Goal: Task Accomplishment & Management: Manage account settings

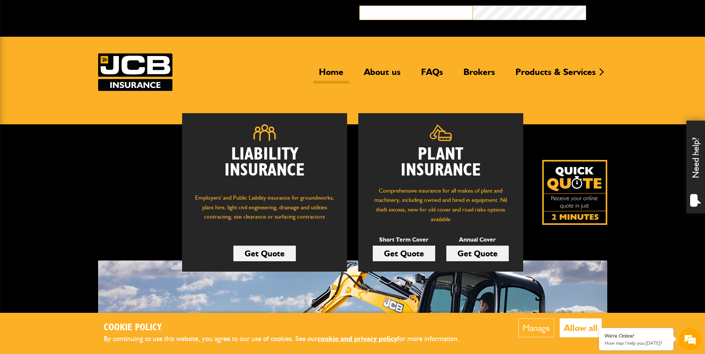
click at [404, 13] on input "email" at bounding box center [415, 13] width 113 height 14
type input "**********"
click at [586, 6] on button "Broker Login" at bounding box center [642, 12] width 113 height 12
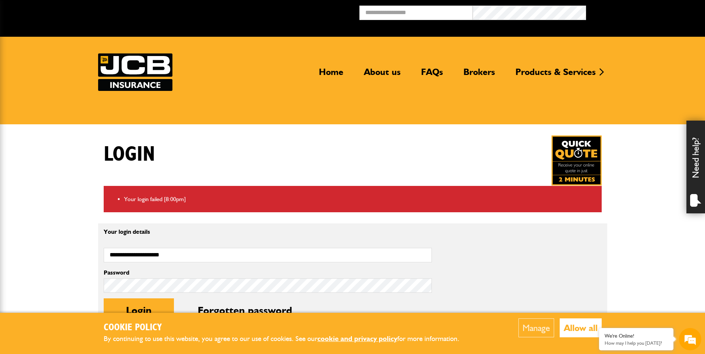
click at [64, 236] on body "Cookie Policy By continuing to use this website, you agree to our use of cookie…" at bounding box center [352, 289] width 705 height 579
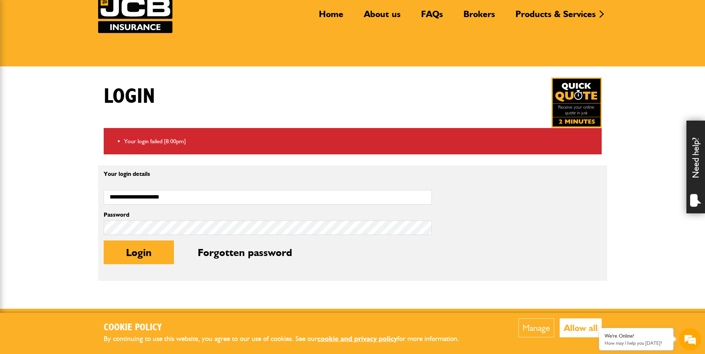
scroll to position [59, 0]
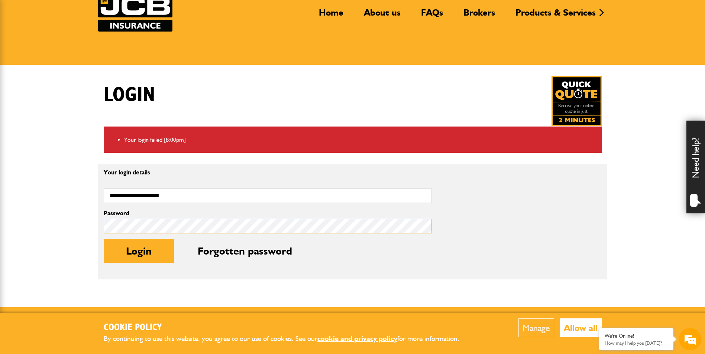
click at [82, 220] on body "Cookie Policy By continuing to use this website, you agree to our use of cookie…" at bounding box center [352, 230] width 705 height 579
click at [104, 239] on button "Login" at bounding box center [139, 251] width 70 height 24
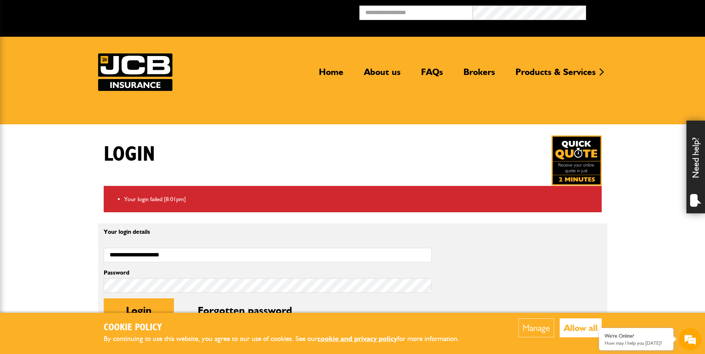
click at [71, 233] on body "Cookie Policy By continuing to use this website, you agree to our use of cookie…" at bounding box center [352, 289] width 705 height 579
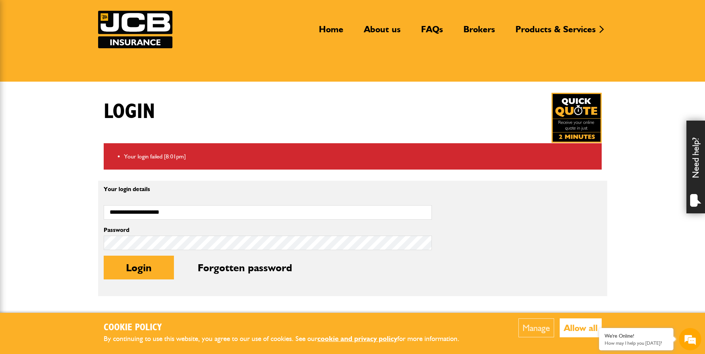
scroll to position [45, 0]
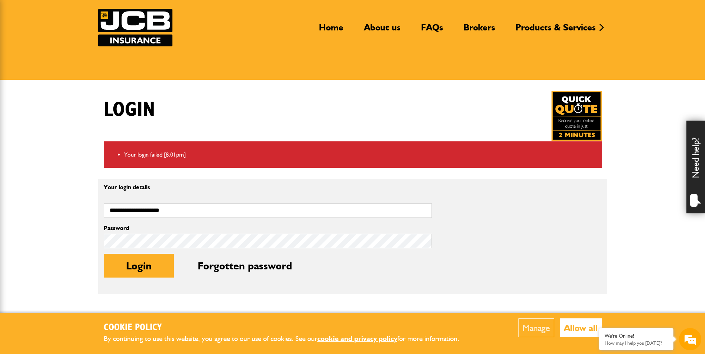
click at [582, 332] on button "Allow all" at bounding box center [581, 328] width 42 height 19
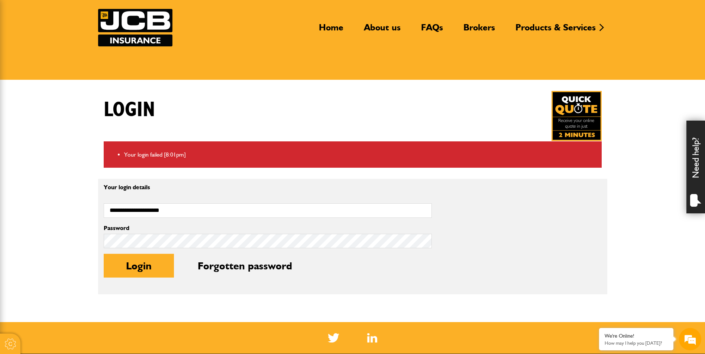
scroll to position [0, 0]
click at [378, 310] on body "Cookie Policy By continuing to use this website, you agree to our use of cookie…" at bounding box center [352, 244] width 705 height 579
click at [104, 254] on button "Login" at bounding box center [139, 266] width 70 height 24
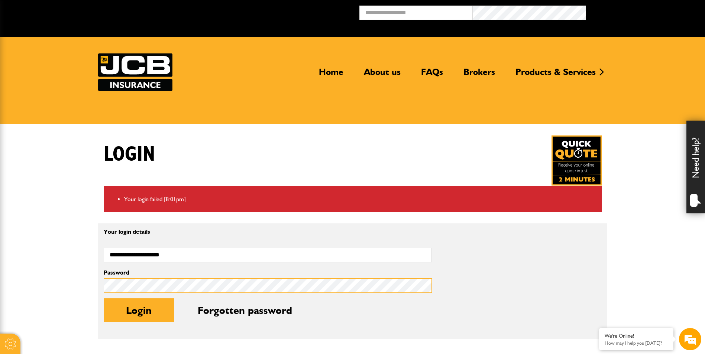
click at [75, 298] on body "Cookie Options You can control which cookies we use with the form below. Please…" at bounding box center [352, 289] width 705 height 579
click at [104, 299] on button "Login" at bounding box center [139, 311] width 70 height 24
click at [64, 275] on body "Cookie Options You can control which cookies we use with the form below. Please…" at bounding box center [352, 289] width 705 height 579
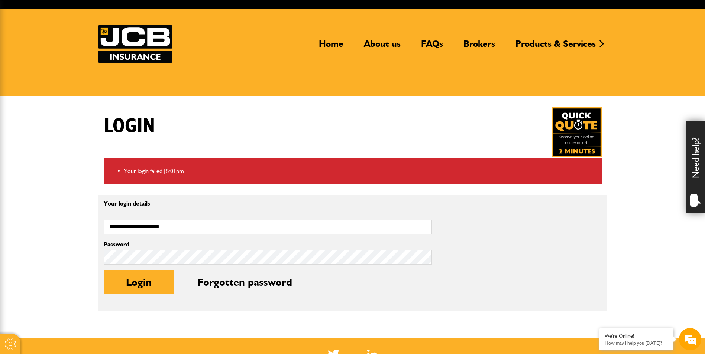
scroll to position [30, 0]
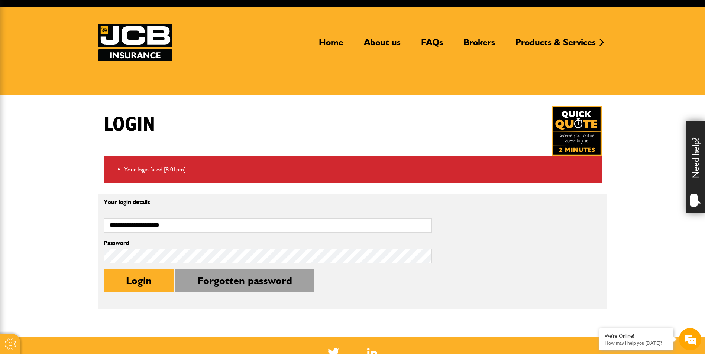
click at [231, 284] on button "Forgotten password" at bounding box center [244, 281] width 139 height 24
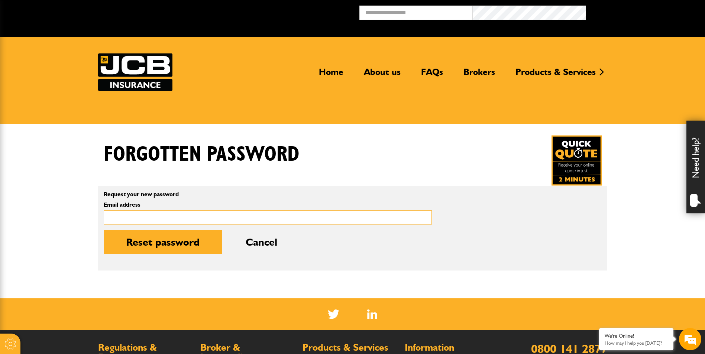
click at [154, 218] on input "Email address" at bounding box center [268, 218] width 328 height 14
type input "**********"
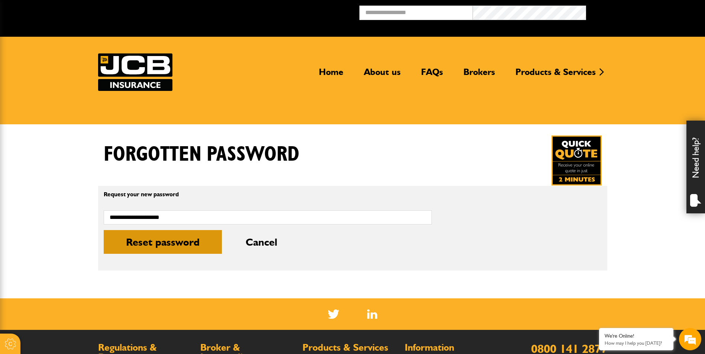
click at [133, 243] on button "Reset password" at bounding box center [163, 242] width 118 height 24
click at [152, 252] on button "Reset password" at bounding box center [163, 242] width 118 height 24
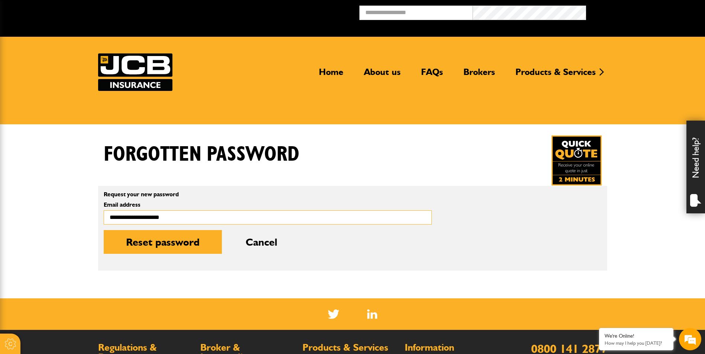
click at [207, 220] on input "**********" at bounding box center [268, 218] width 328 height 14
click at [71, 236] on body "Cookie Options You can control which cookies we use with the form below. Please…" at bounding box center [352, 255] width 705 height 510
click at [133, 217] on input "**********" at bounding box center [268, 218] width 328 height 14
click at [78, 234] on body "Cookie Options You can control which cookies we use with the form below. Please…" at bounding box center [352, 255] width 705 height 510
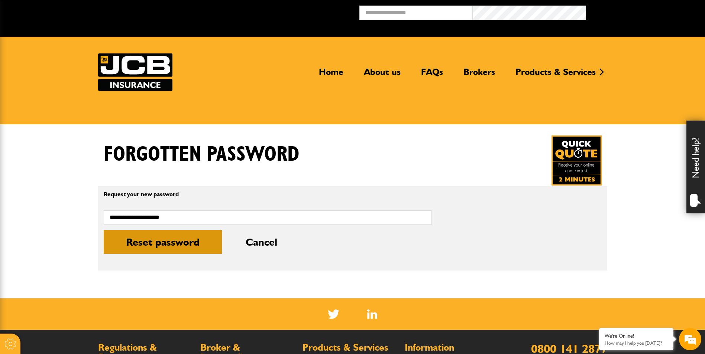
click at [152, 251] on button "Reset password" at bounding box center [163, 242] width 118 height 24
click at [170, 241] on button "Reset password" at bounding box center [163, 242] width 118 height 24
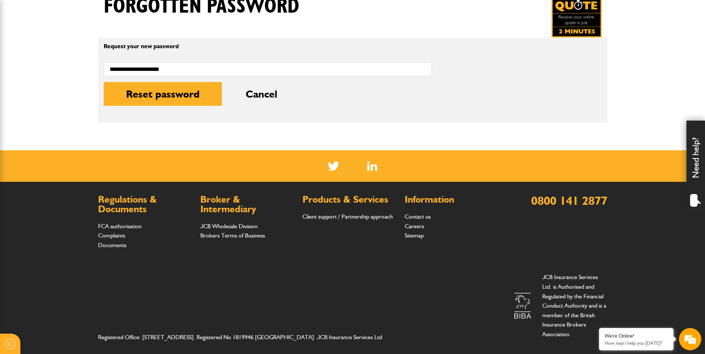
scroll to position [156, 0]
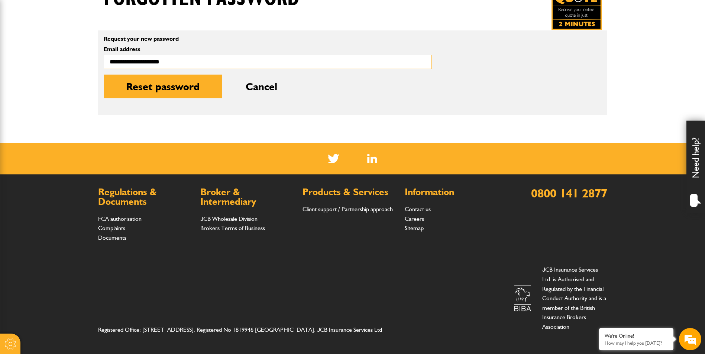
drag, startPoint x: 183, startPoint y: 62, endPoint x: 61, endPoint y: 71, distance: 122.2
click at [61, 71] on body "Cookie Options You can control which cookies we use with the form below. Please…" at bounding box center [352, 99] width 705 height 510
type input "**********"
click at [55, 97] on body "Cookie Options You can control which cookies we use with the form below. Please…" at bounding box center [352, 99] width 705 height 510
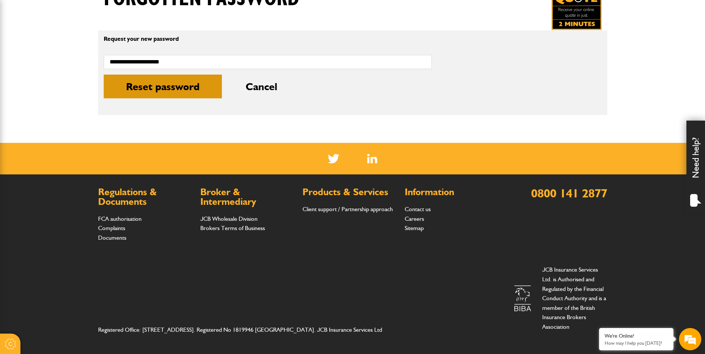
click at [127, 92] on button "Reset password" at bounding box center [163, 87] width 118 height 24
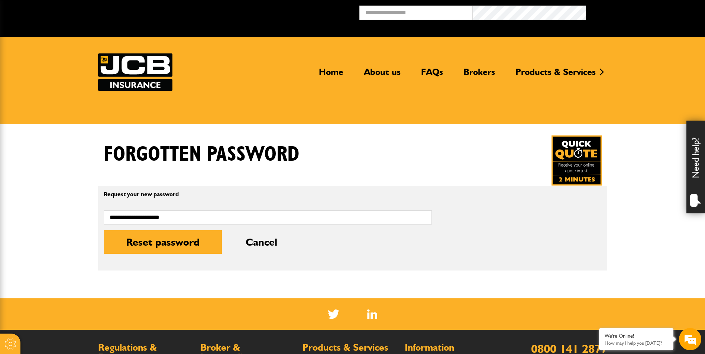
click at [346, 145] on div "Forgotten password" at bounding box center [352, 161] width 509 height 50
click at [252, 237] on button "Cancel" at bounding box center [261, 242] width 76 height 24
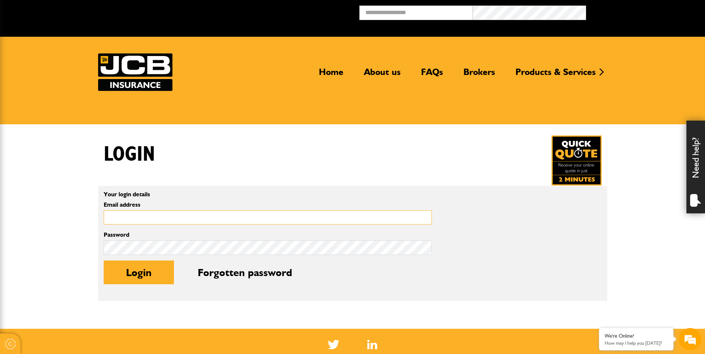
click at [155, 216] on input "Email address" at bounding box center [268, 218] width 328 height 14
type input "**********"
click at [104, 261] on button "Login" at bounding box center [139, 273] width 70 height 24
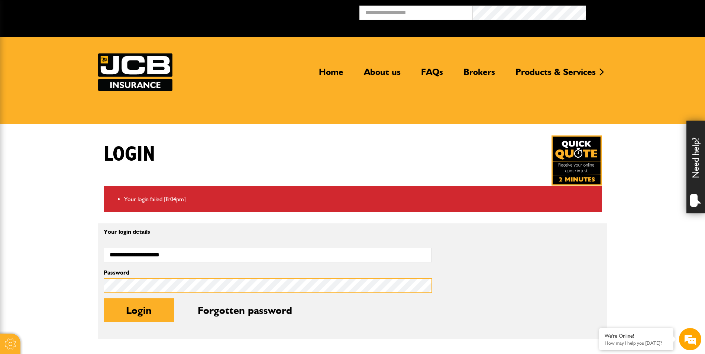
click at [80, 288] on body "Cookie Options You can control which cookies we use with the form below. Please…" at bounding box center [352, 289] width 705 height 579
click at [104, 299] on button "Login" at bounding box center [139, 311] width 70 height 24
click at [80, 269] on body "Cookie Options You can control which cookies we use with the form below. Please…" at bounding box center [352, 289] width 705 height 579
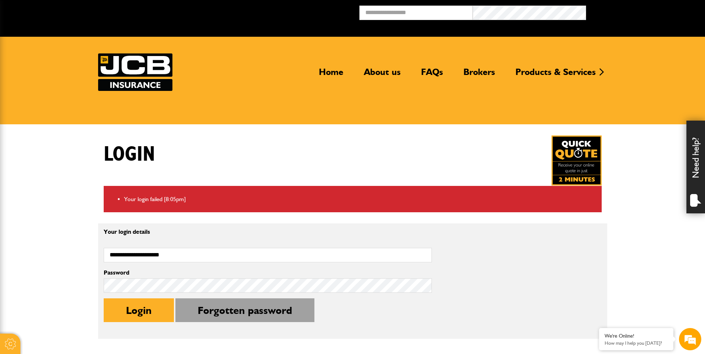
click at [247, 313] on button "Forgotten password" at bounding box center [244, 311] width 139 height 24
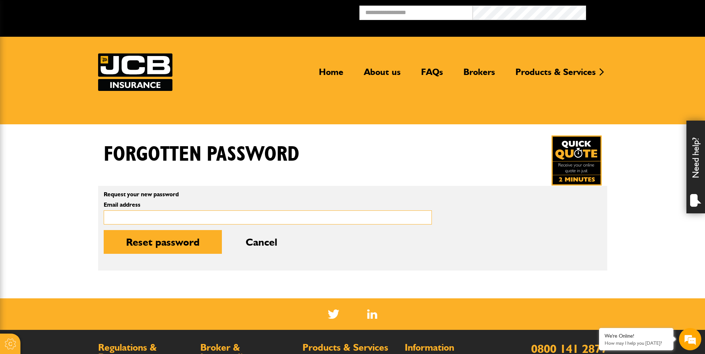
click at [164, 215] on input "Email address" at bounding box center [268, 218] width 328 height 14
type input "**********"
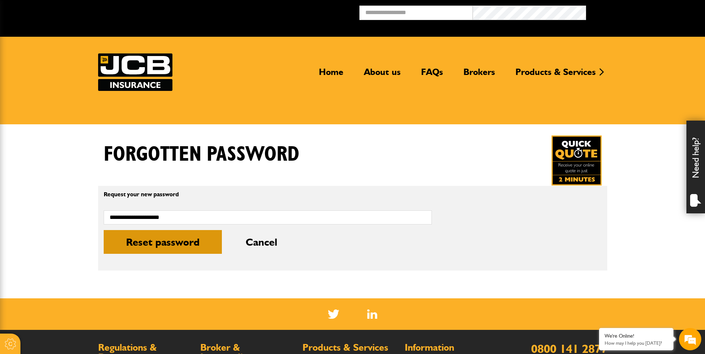
click at [166, 237] on button "Reset password" at bounding box center [163, 242] width 118 height 24
drag, startPoint x: 0, startPoint y: 0, endPoint x: 166, endPoint y: 236, distance: 288.6
click at [166, 236] on button "Reset password" at bounding box center [163, 242] width 118 height 24
click at [157, 271] on div "**********" at bounding box center [352, 209] width 509 height 147
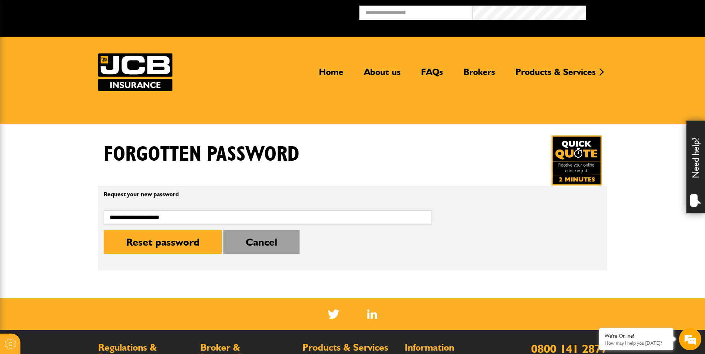
click at [260, 236] on button "Cancel" at bounding box center [261, 242] width 76 height 24
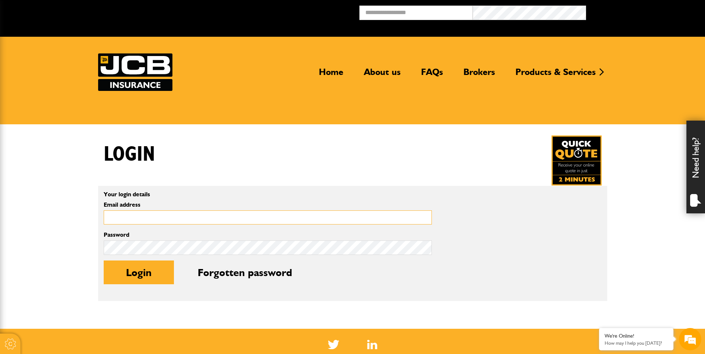
click at [185, 219] on input "Email address" at bounding box center [268, 218] width 328 height 14
type input "**********"
click at [104, 261] on button "Login" at bounding box center [139, 273] width 70 height 24
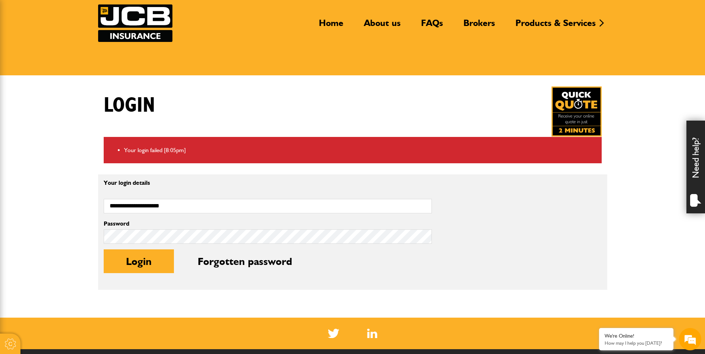
scroll to position [48, 0]
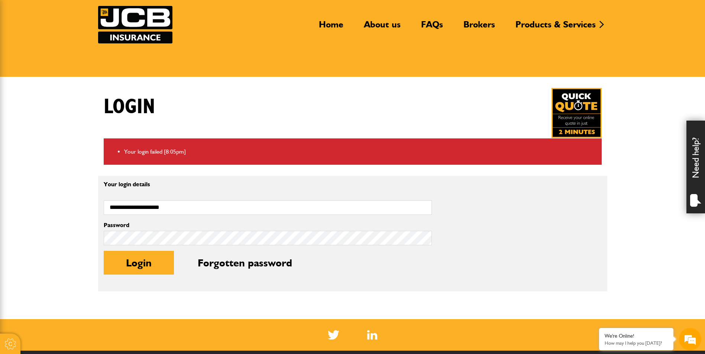
click at [645, 165] on body "Cookie Options You can control which cookies we use with the form below. Please…" at bounding box center [352, 241] width 705 height 579
click at [16, 248] on body "Cookie Options You can control which cookies we use with the form below. Please…" at bounding box center [352, 241] width 705 height 579
click at [104, 251] on button "Login" at bounding box center [139, 263] width 70 height 24
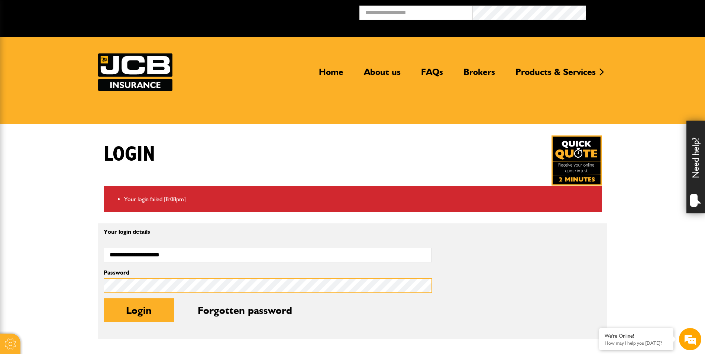
click at [104, 299] on button "Login" at bounding box center [139, 311] width 70 height 24
click at [68, 290] on body "Cookie Options You can control which cookies we use with the form below. Please…" at bounding box center [352, 289] width 705 height 579
click at [104, 299] on button "Login" at bounding box center [139, 311] width 70 height 24
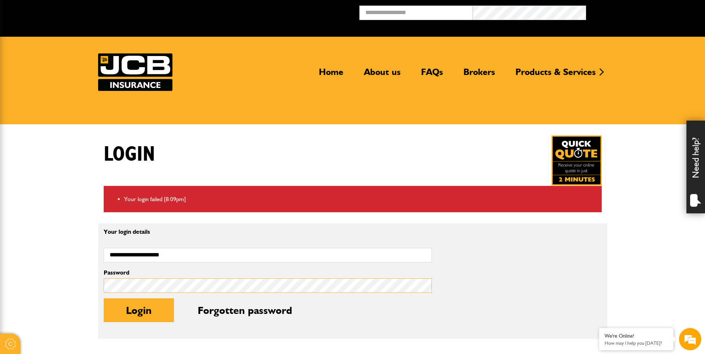
click at [104, 299] on button "Login" at bounding box center [139, 311] width 70 height 24
click at [636, 336] on div "We're Online!" at bounding box center [636, 336] width 63 height 6
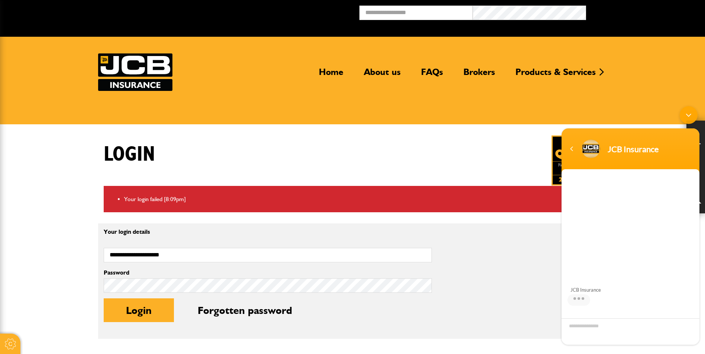
click at [689, 117] on div "Minimize live chat window" at bounding box center [689, 115] width 18 height 18
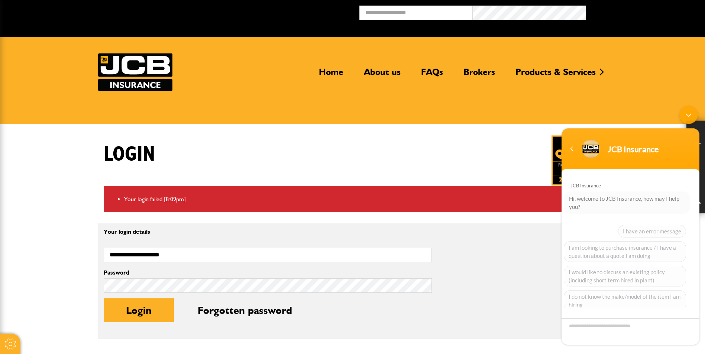
scroll to position [50, 0]
